Goal: Task Accomplishment & Management: Use online tool/utility

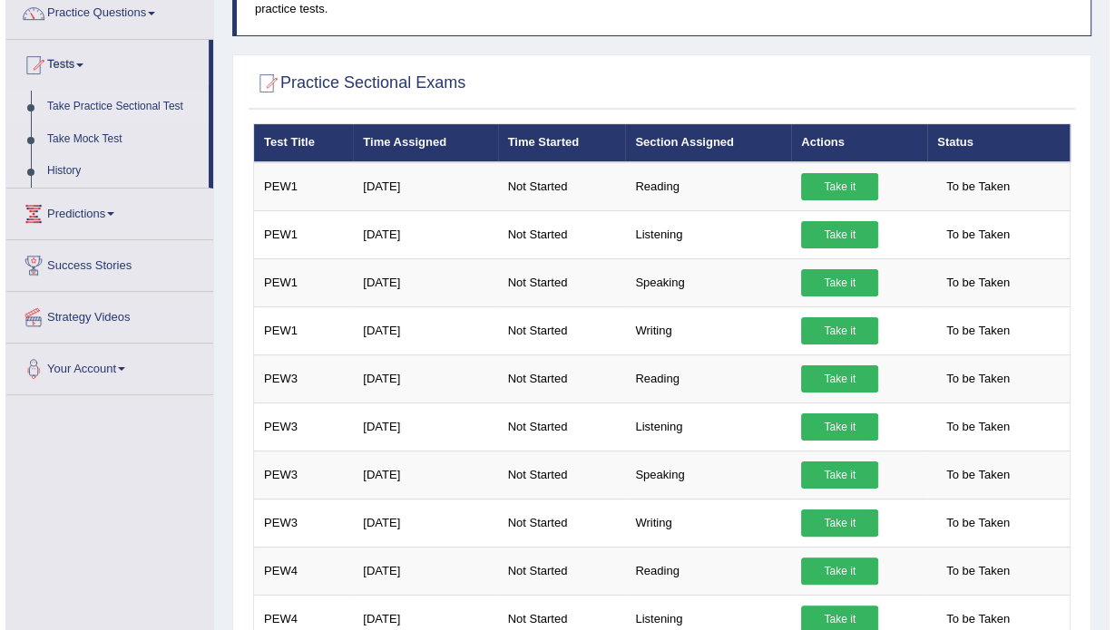
scroll to position [154, 0]
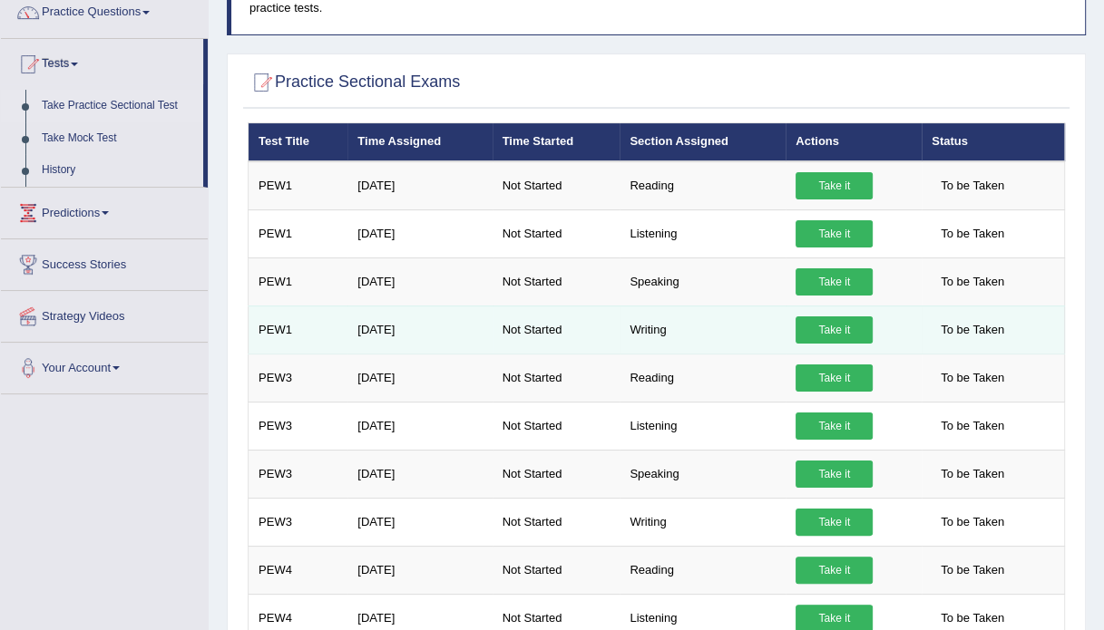
click at [824, 330] on link "Take it" at bounding box center [834, 330] width 77 height 27
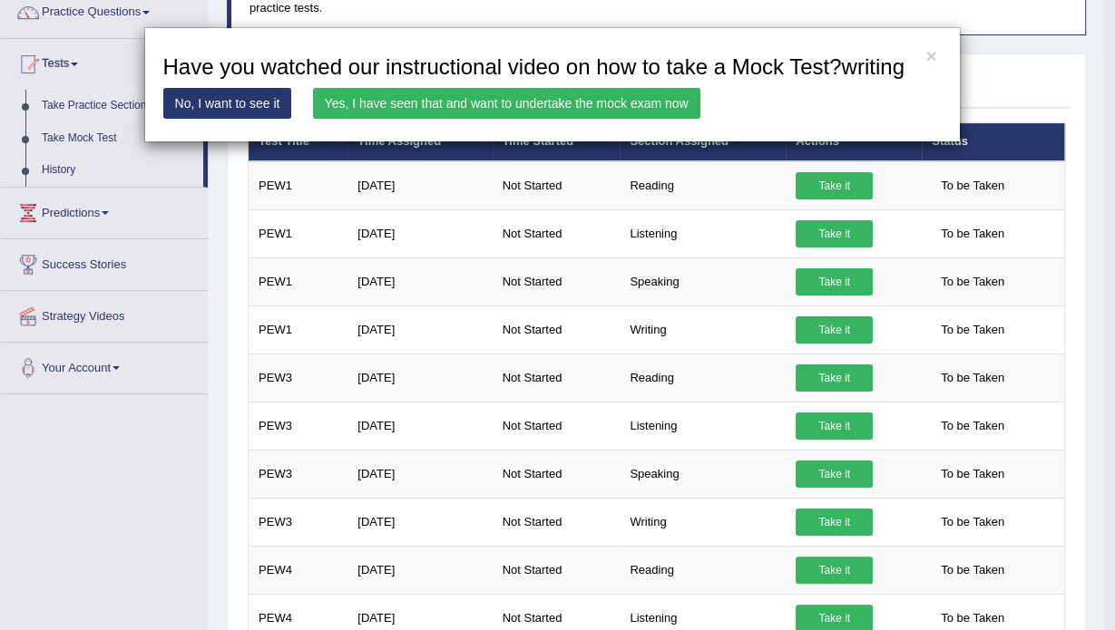
click at [512, 99] on link "Yes, I have seen that and want to undertake the mock exam now" at bounding box center [506, 103] width 387 height 31
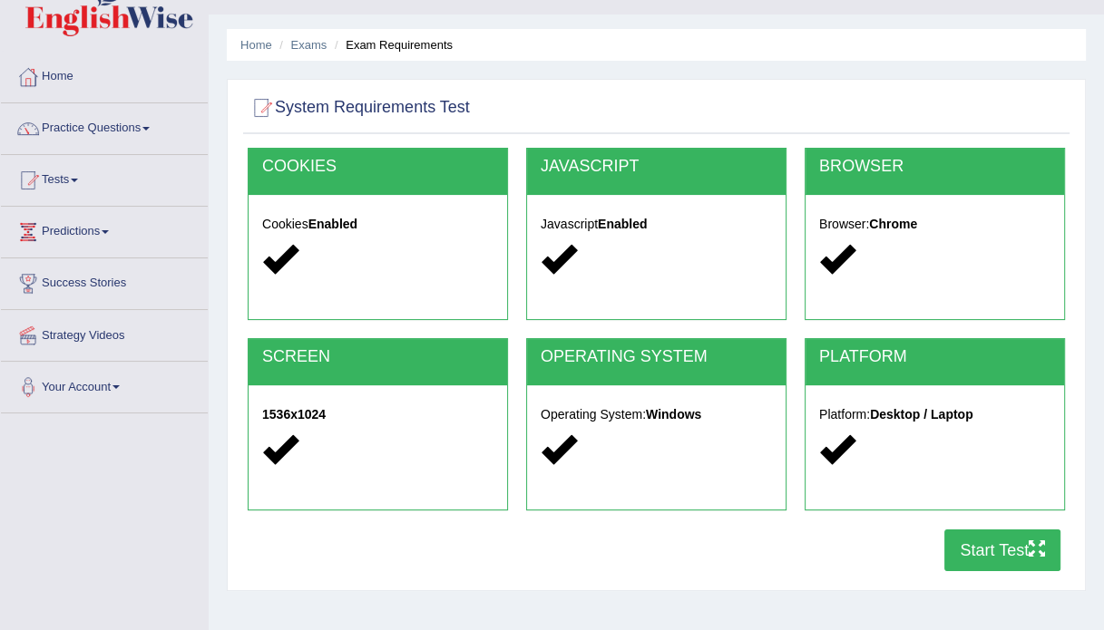
scroll to position [35, 0]
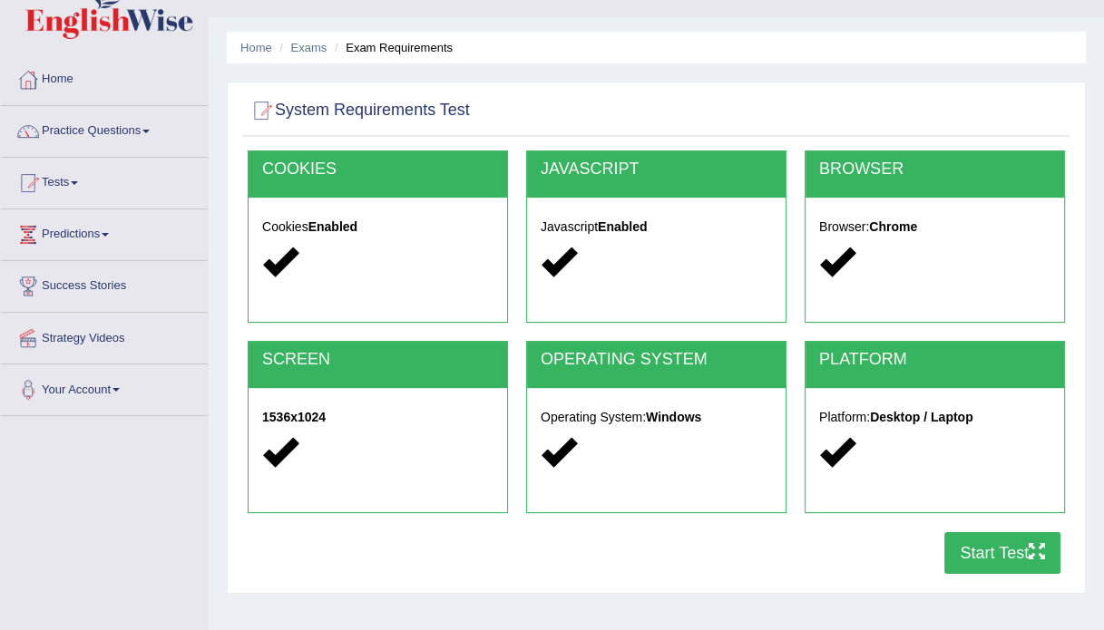
click at [1006, 548] on button "Start Test" at bounding box center [1002, 553] width 116 height 42
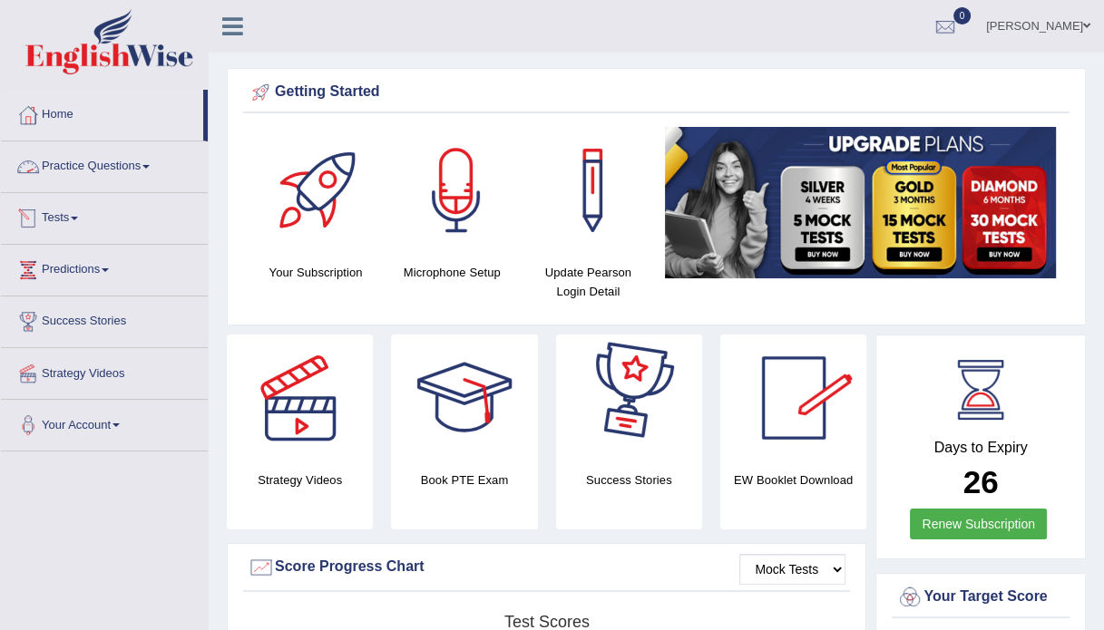
click at [105, 158] on link "Practice Questions" at bounding box center [104, 164] width 207 height 45
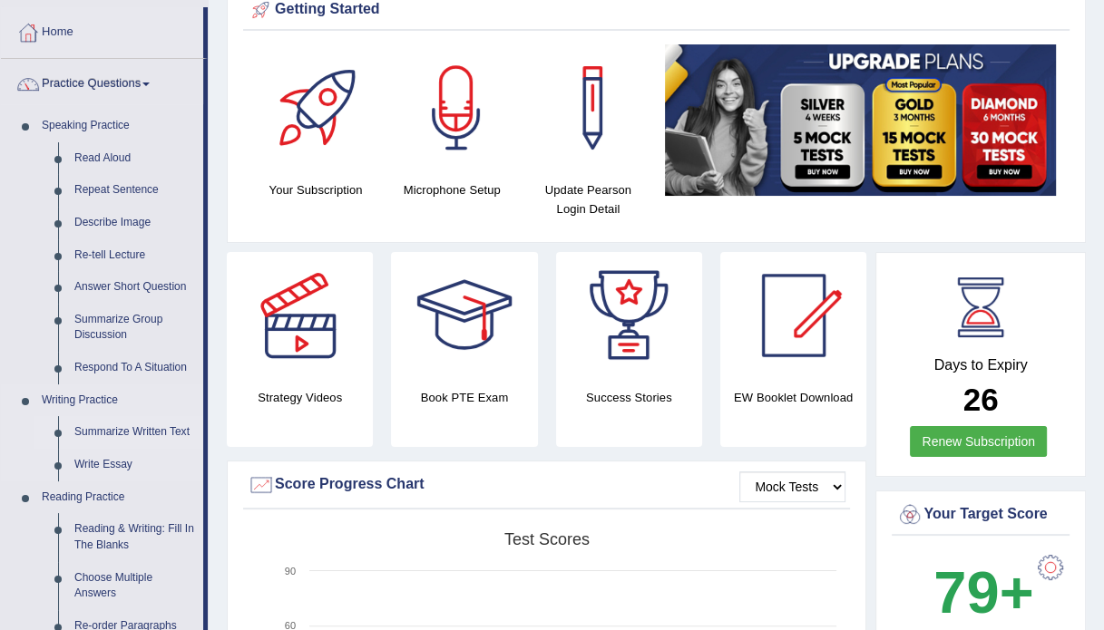
scroll to position [83, 0]
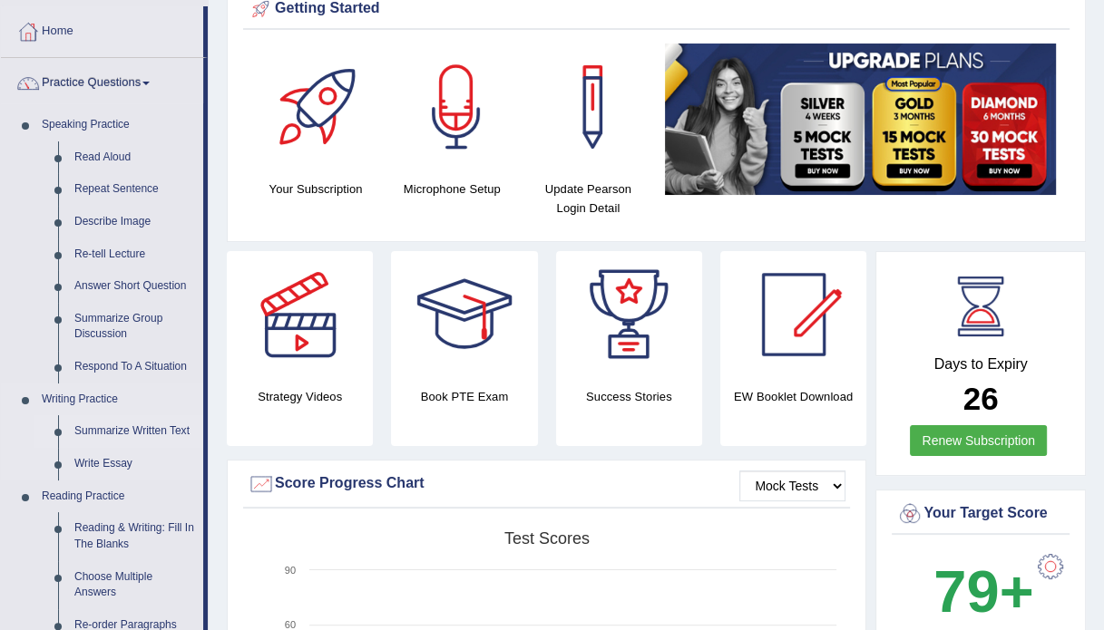
click at [112, 425] on link "Summarize Written Text" at bounding box center [134, 431] width 137 height 33
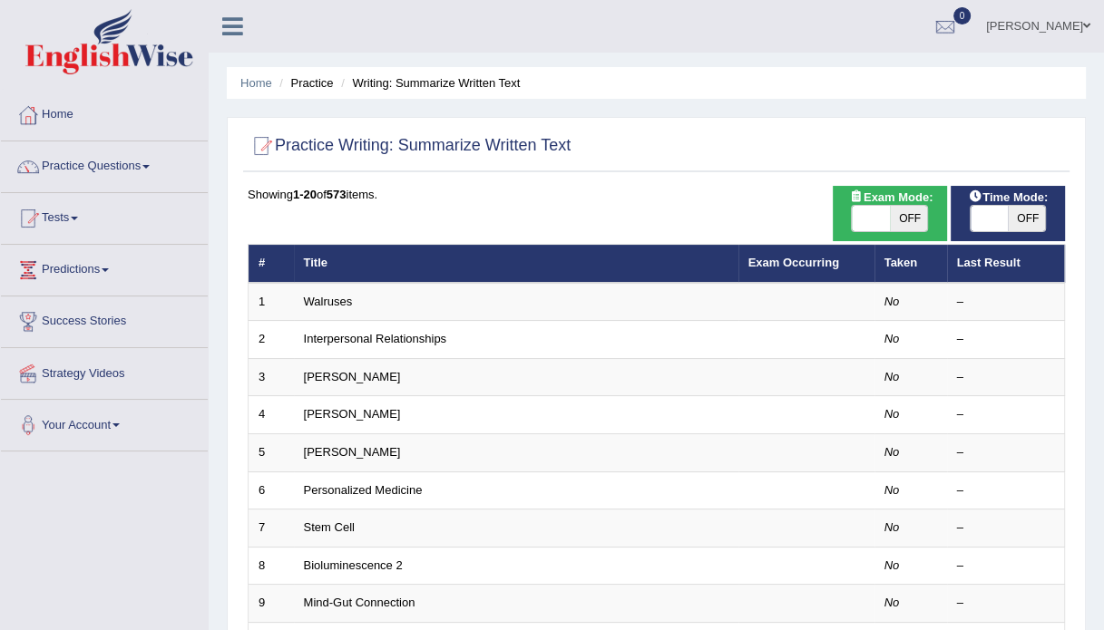
click at [901, 231] on div "ON OFF" at bounding box center [889, 218] width 77 height 27
click at [911, 211] on span "OFF" at bounding box center [909, 218] width 38 height 25
checkbox input "true"
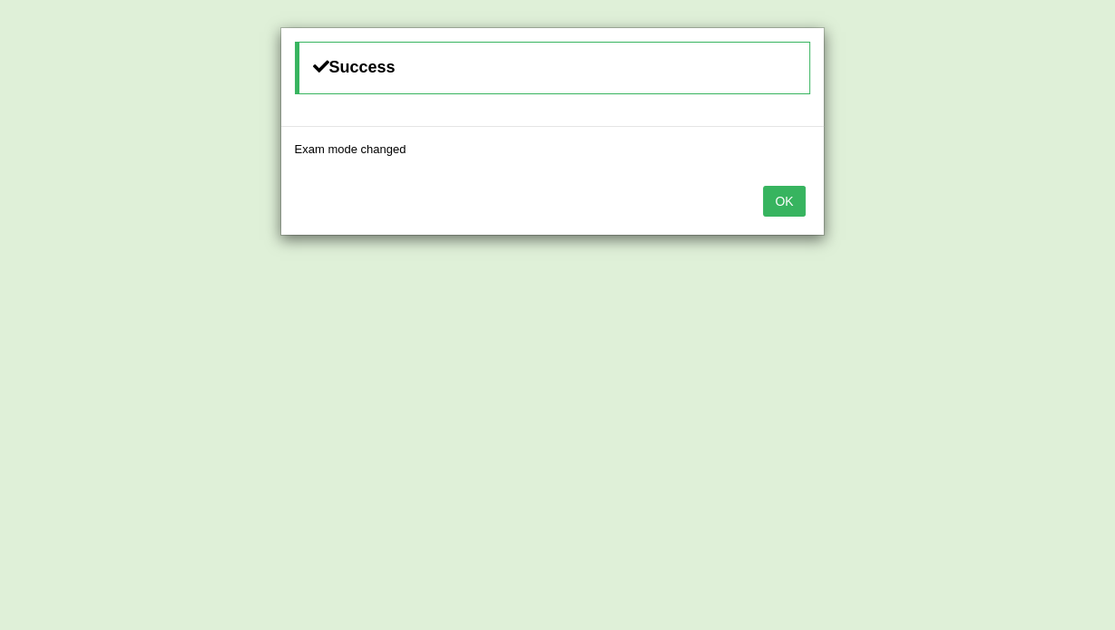
click at [781, 209] on button "OK" at bounding box center [784, 201] width 42 height 31
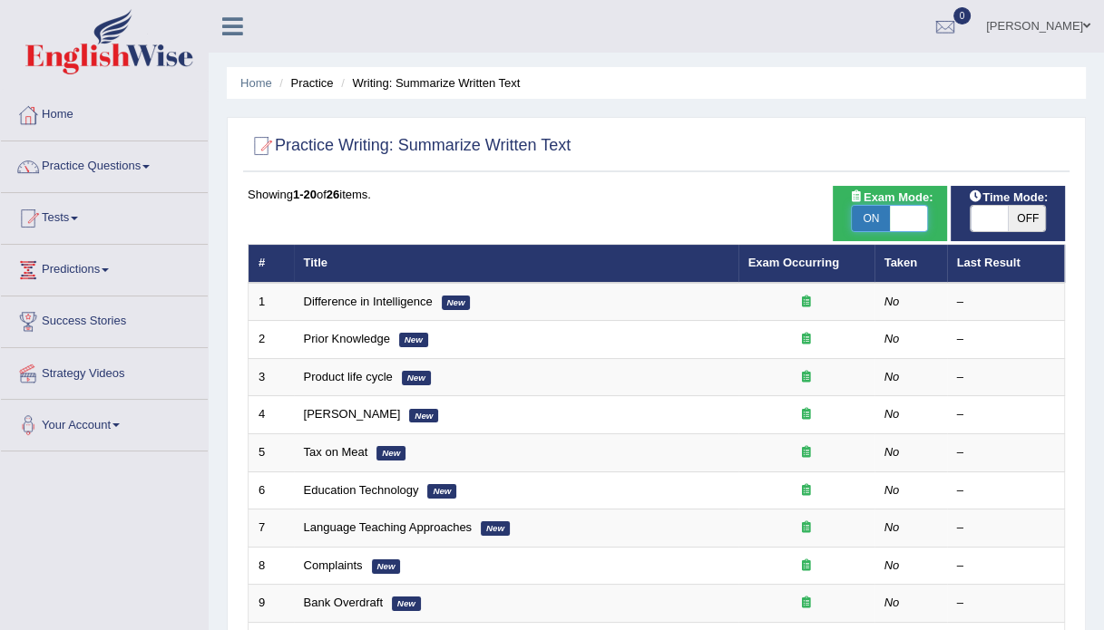
click at [890, 220] on span at bounding box center [909, 218] width 38 height 25
checkbox input "false"
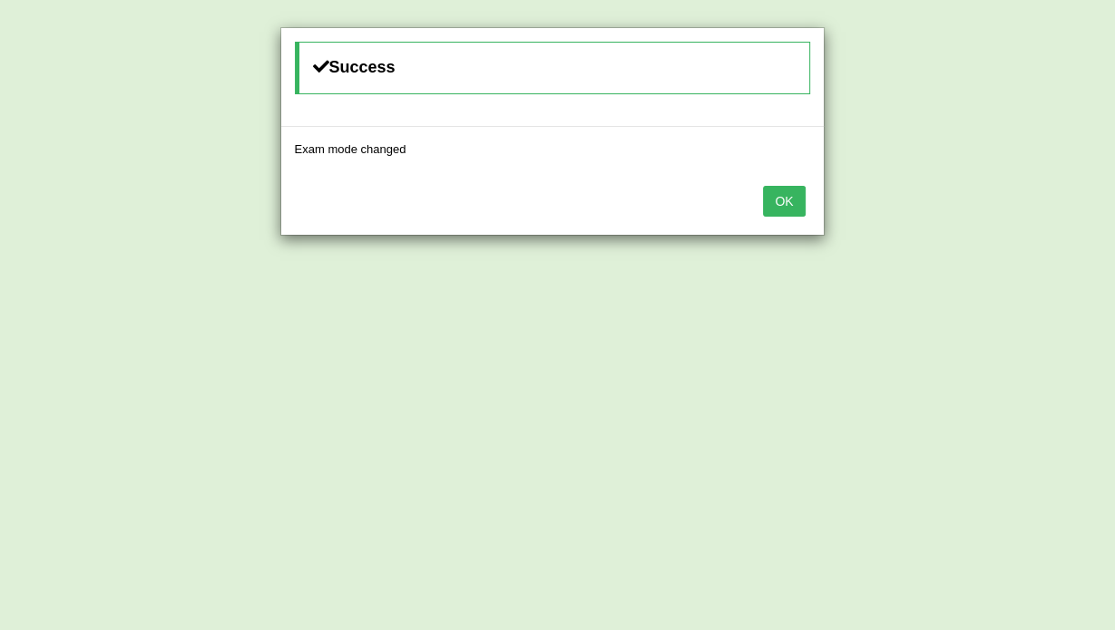
click at [781, 203] on button "OK" at bounding box center [784, 201] width 42 height 31
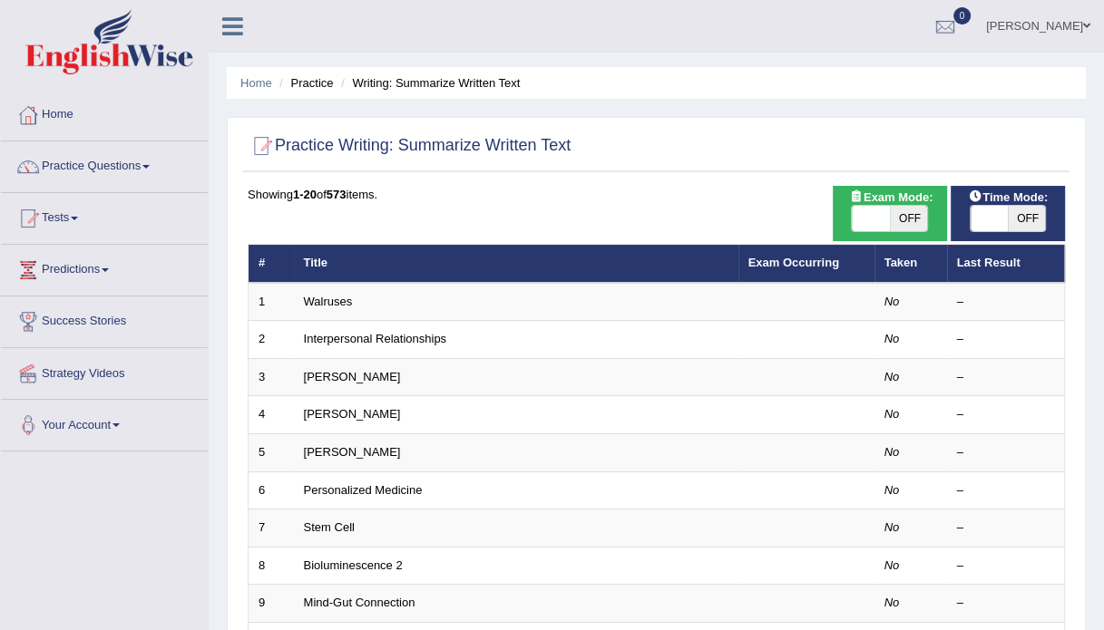
click at [1013, 219] on span "OFF" at bounding box center [1027, 218] width 38 height 25
checkbox input "true"
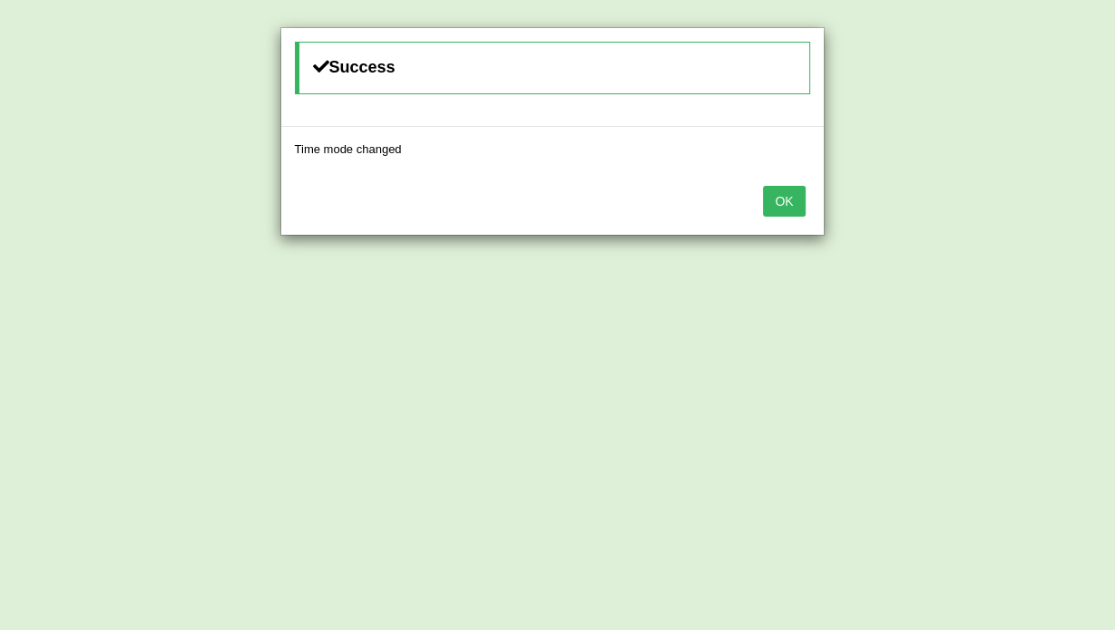
click at [788, 210] on button "OK" at bounding box center [784, 201] width 42 height 31
